Goal: Download file/media

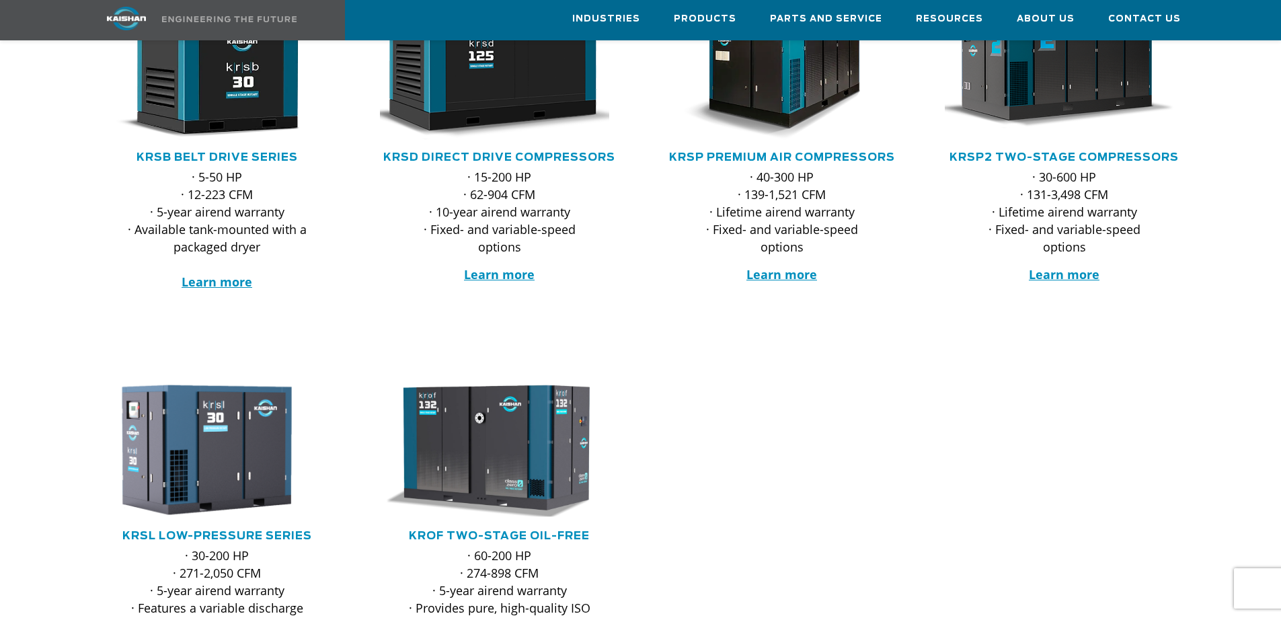
scroll to position [134, 0]
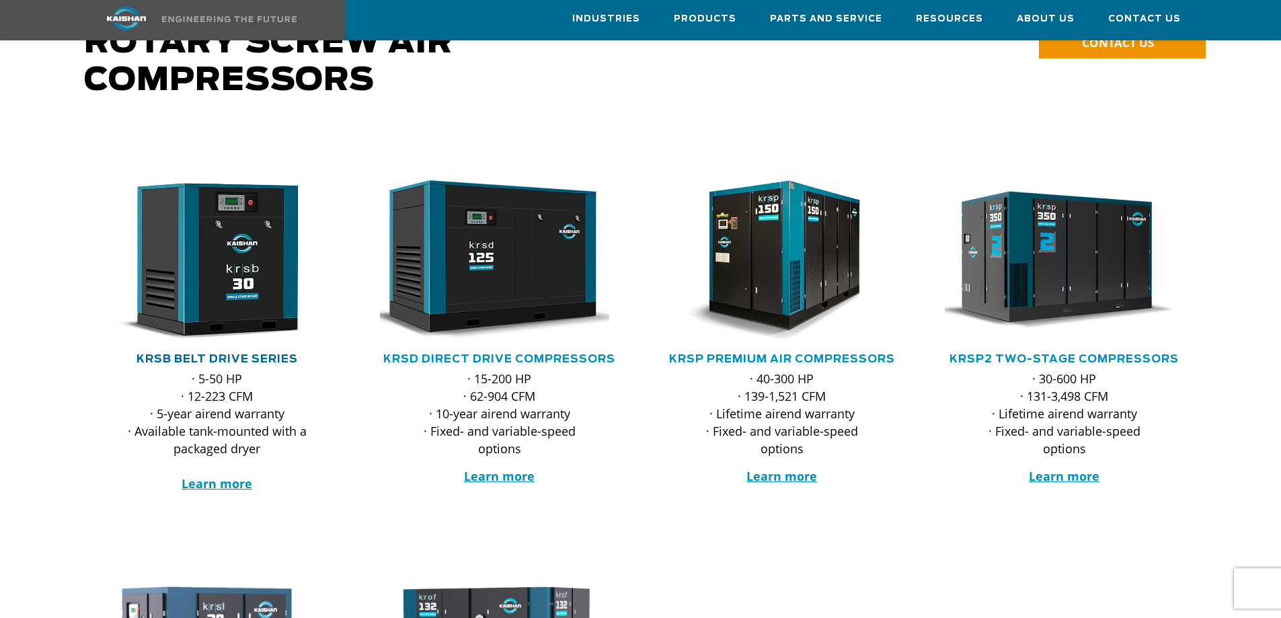
click at [227, 354] on link "KRSB Belt Drive Series" at bounding box center [216, 359] width 161 height 11
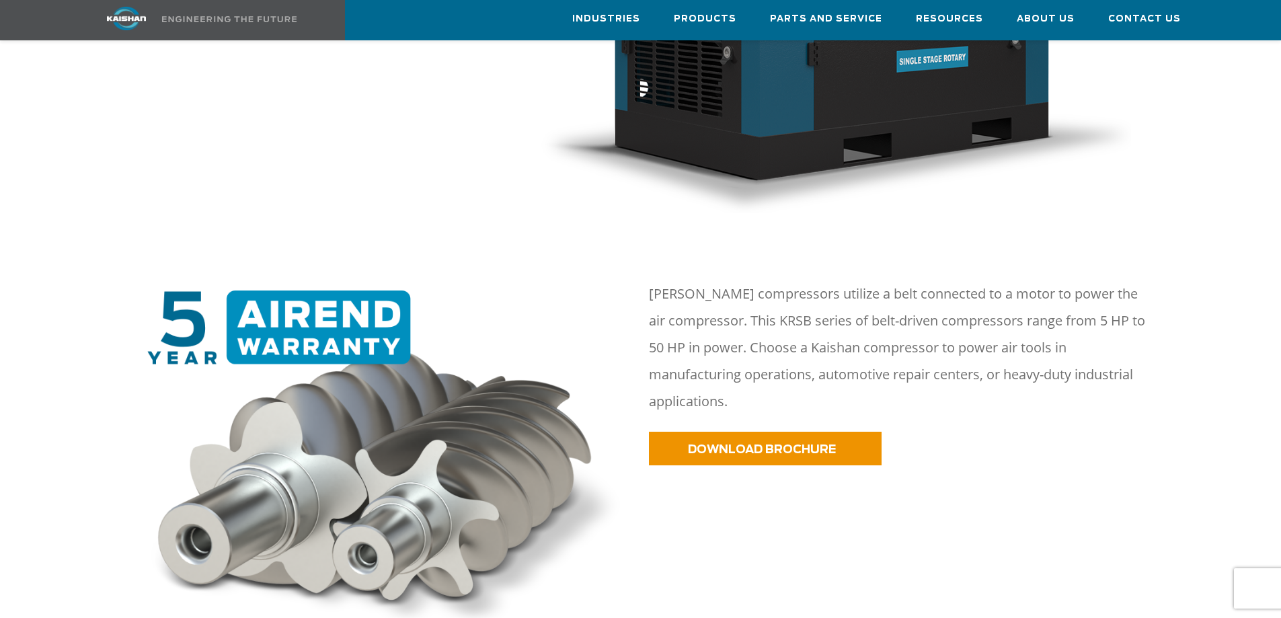
scroll to position [544, 0]
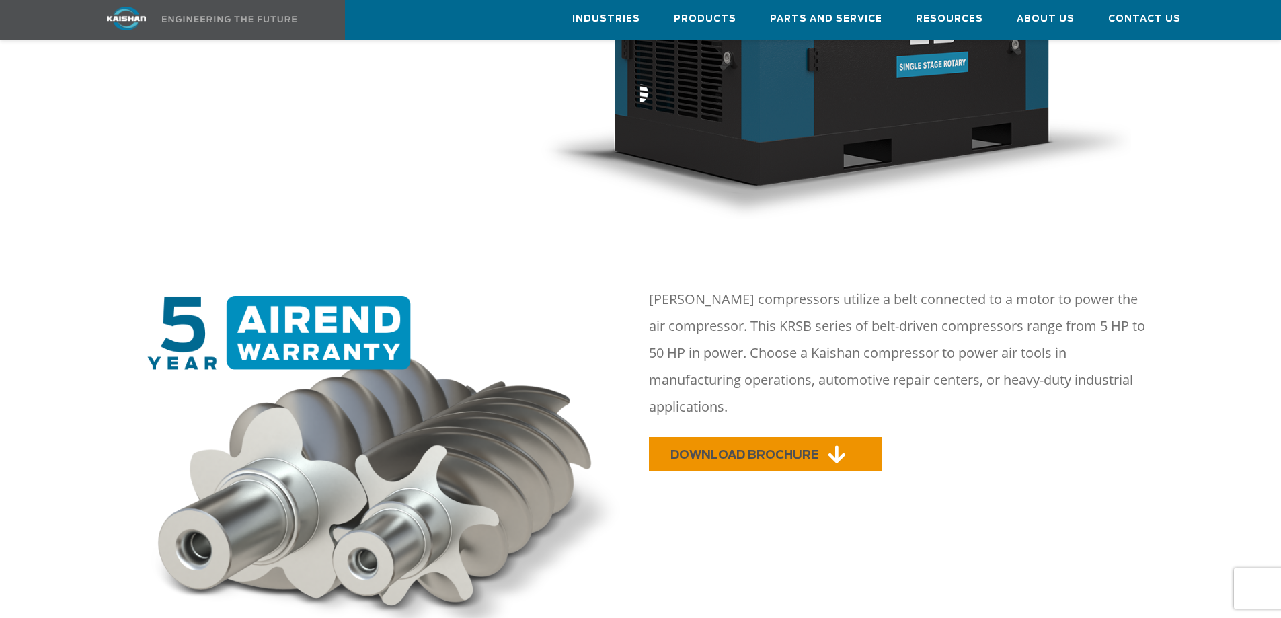
click at [808, 449] on span "DOWNLOAD BROCHURE" at bounding box center [744, 454] width 148 height 11
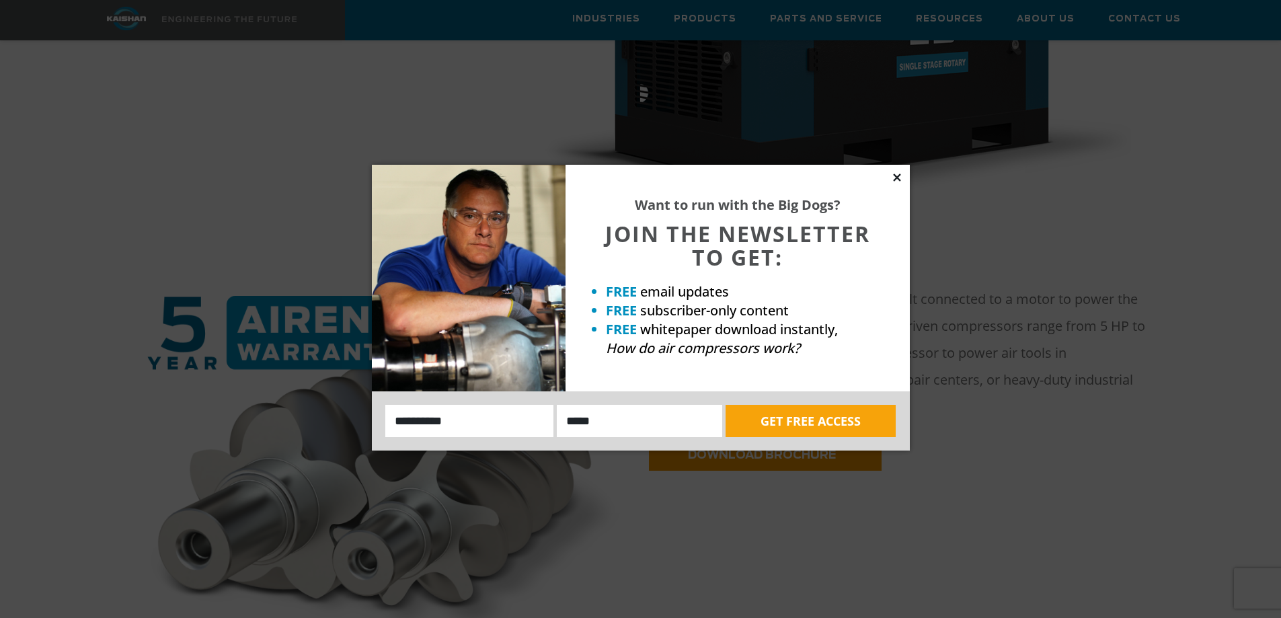
click at [902, 180] on icon at bounding box center [897, 177] width 12 height 12
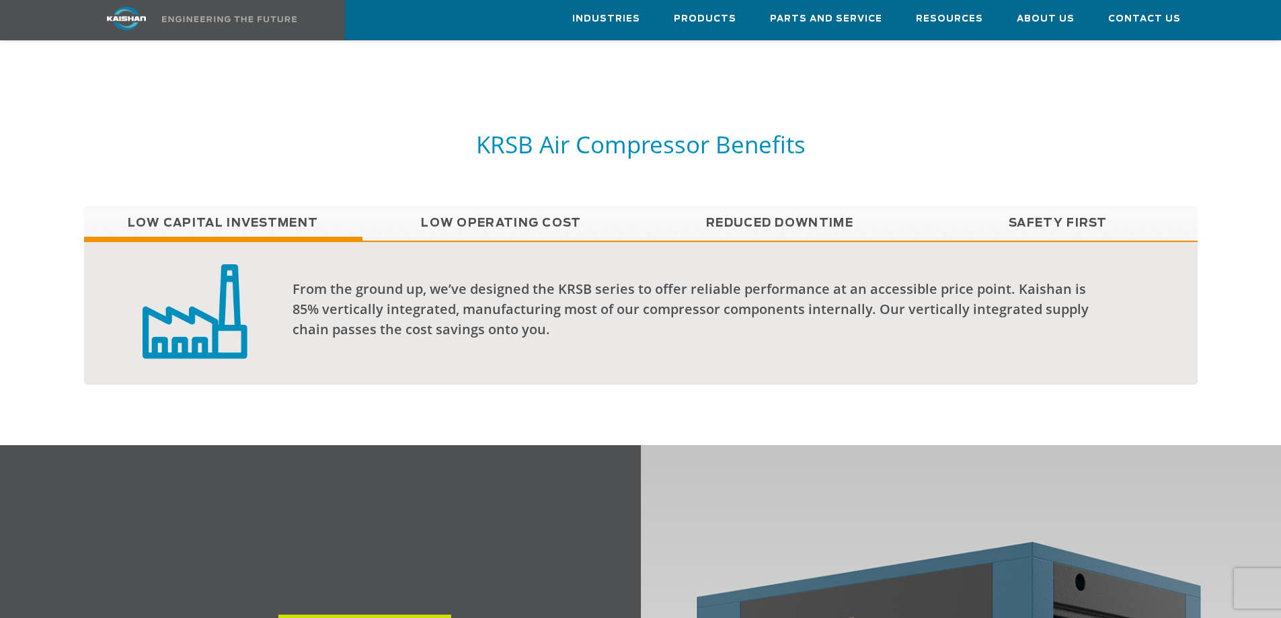
scroll to position [1082, 0]
